Goal: Task Accomplishment & Management: Manage account settings

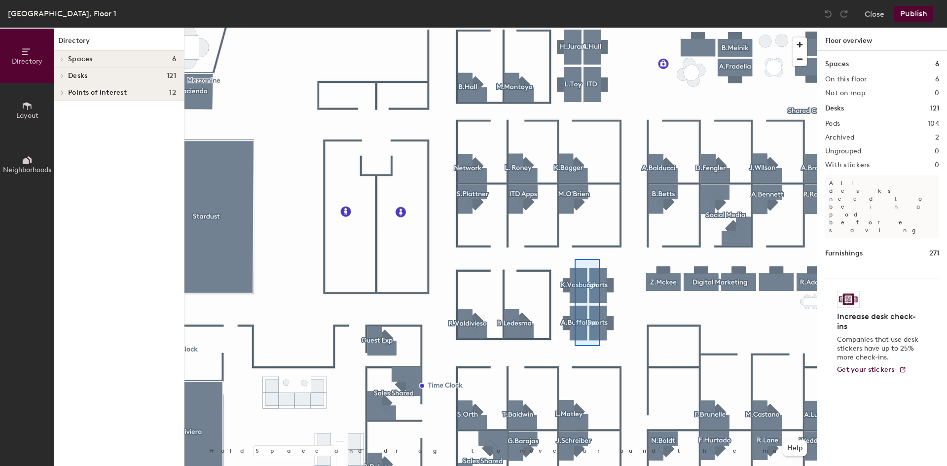
click at [574, 28] on div at bounding box center [501, 28] width 633 height 0
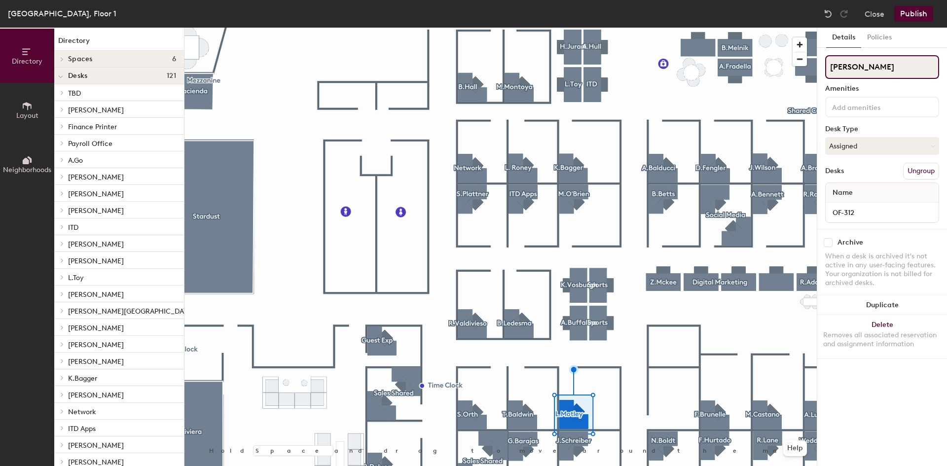
click at [815, 64] on div "Directory Layout Neighborhoods Directory Spaces 6 [GEOGRAPHIC_DATA] [GEOGRAPHIC…" at bounding box center [473, 247] width 947 height 439
paste input "[PERSON_NAME]"
drag, startPoint x: 857, startPoint y: 66, endPoint x: 837, endPoint y: 68, distance: 20.3
click at [837, 68] on input "[PERSON_NAME]" at bounding box center [883, 67] width 114 height 24
click at [891, 67] on input "[PERSON_NAME]" at bounding box center [883, 67] width 114 height 24
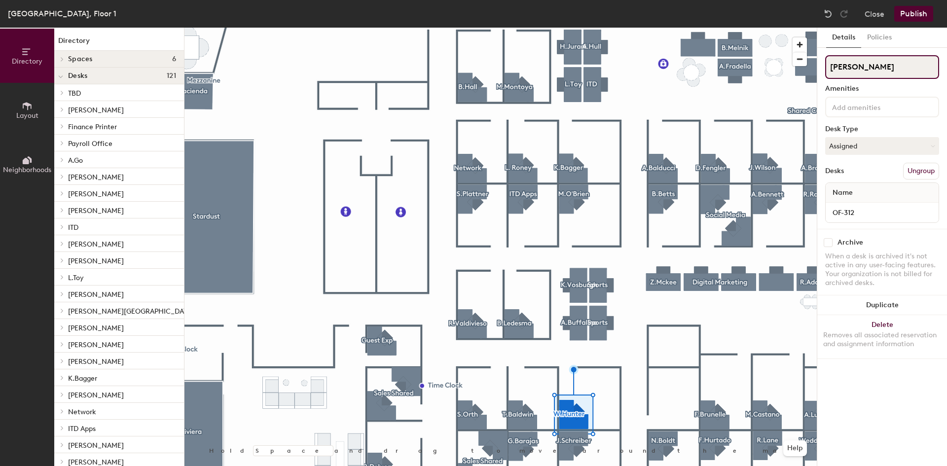
type input "[PERSON_NAME]"
click at [916, 17] on button "Publish" at bounding box center [914, 14] width 39 height 16
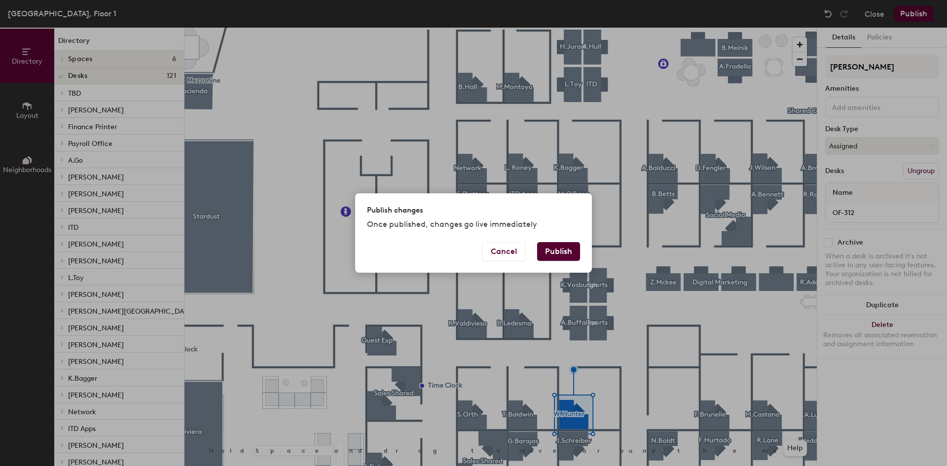
click at [560, 253] on button "Publish" at bounding box center [558, 251] width 43 height 19
